Goal: Task Accomplishment & Management: Use online tool/utility

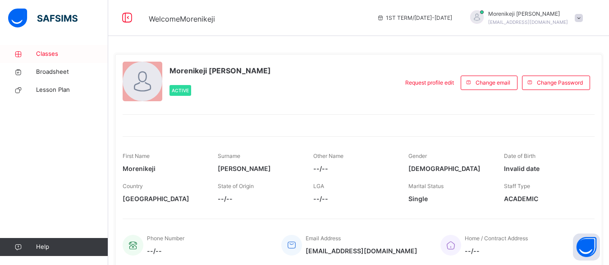
click at [56, 58] on span "Classes" at bounding box center [72, 54] width 72 height 9
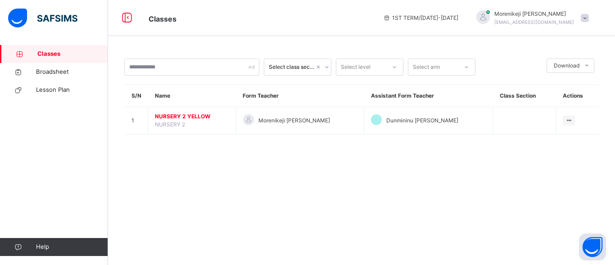
click at [180, 116] on span "NURSERY 2 YELLOW" at bounding box center [192, 117] width 74 height 8
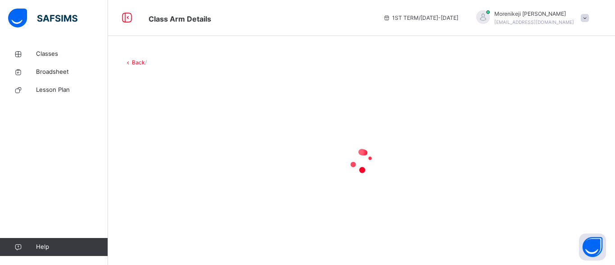
click at [180, 116] on div at bounding box center [361, 161] width 475 height 171
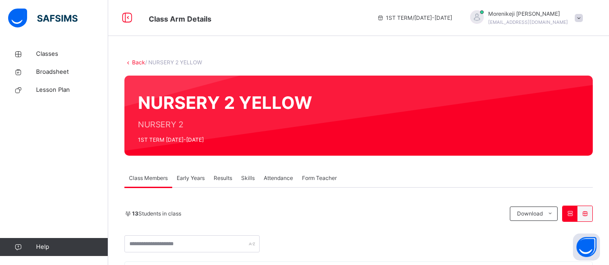
click at [277, 179] on span "Attendance" at bounding box center [278, 178] width 29 height 8
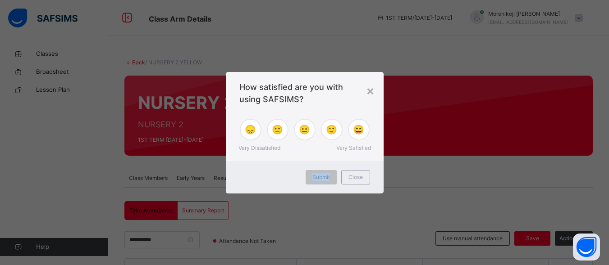
click at [277, 179] on div "Submit Close" at bounding box center [305, 177] width 158 height 32
click at [368, 92] on div "×" at bounding box center [370, 90] width 9 height 19
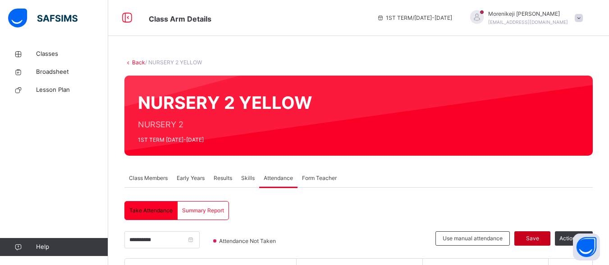
click at [537, 240] on span "Save" at bounding box center [532, 239] width 23 height 8
